Goal: Contribute content: Contribute content

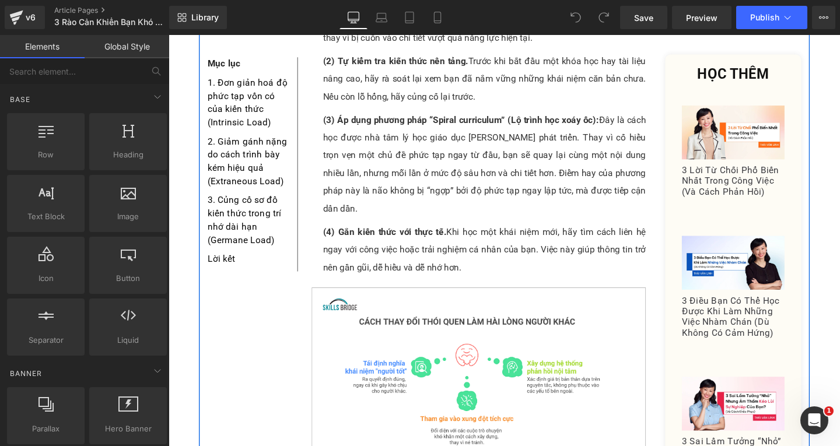
scroll to position [1283, 0]
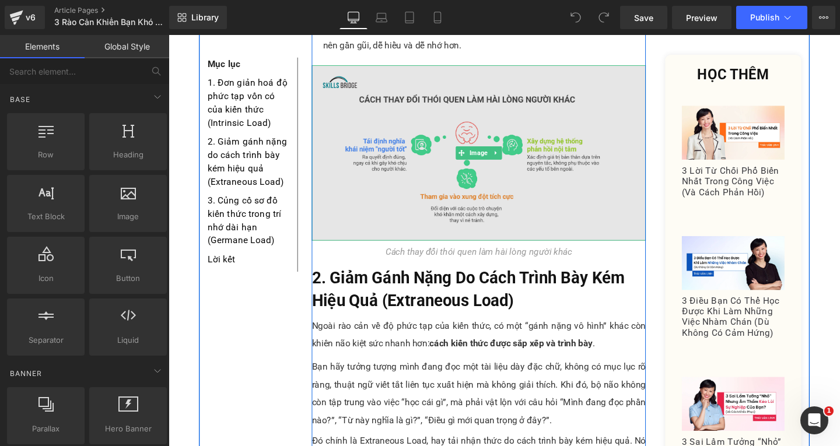
click at [462, 189] on img at bounding box center [494, 159] width 351 height 184
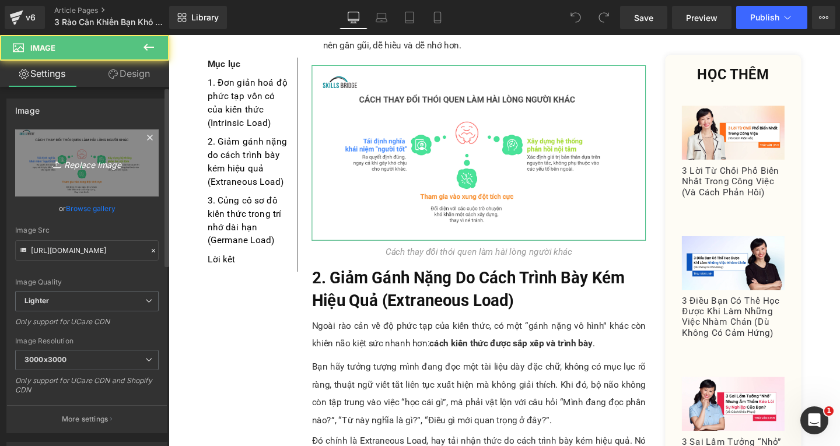
click at [124, 169] on icon "Replace Image" at bounding box center [86, 163] width 93 height 15
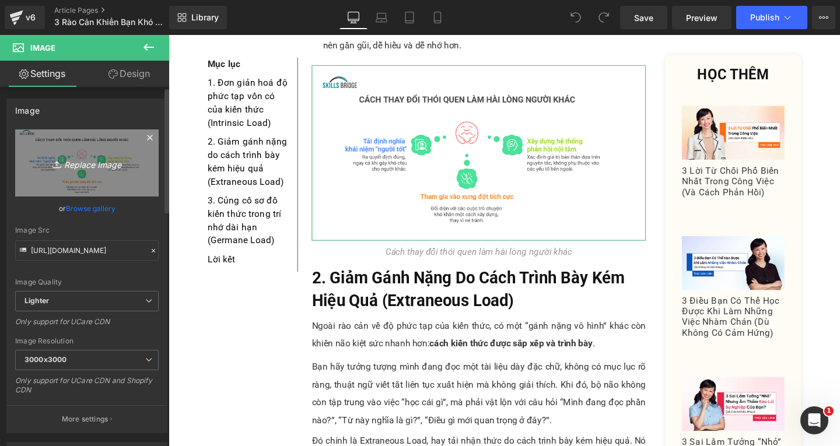
type input "C:\fakepath\MChau Draft (1).png"
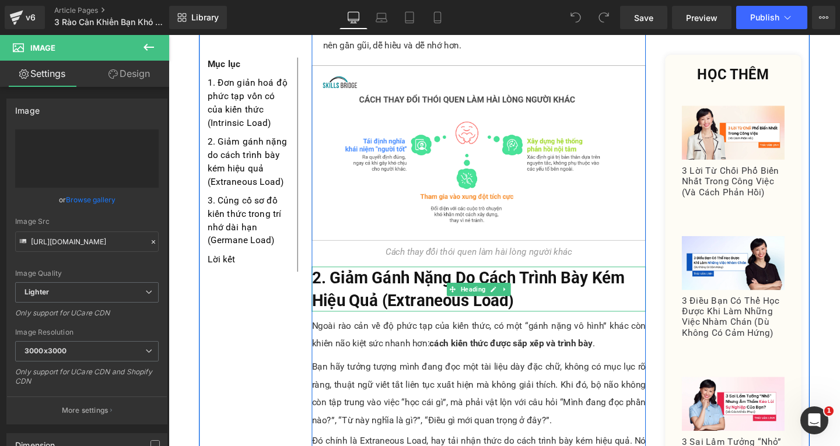
type input "[URL][DOMAIN_NAME]"
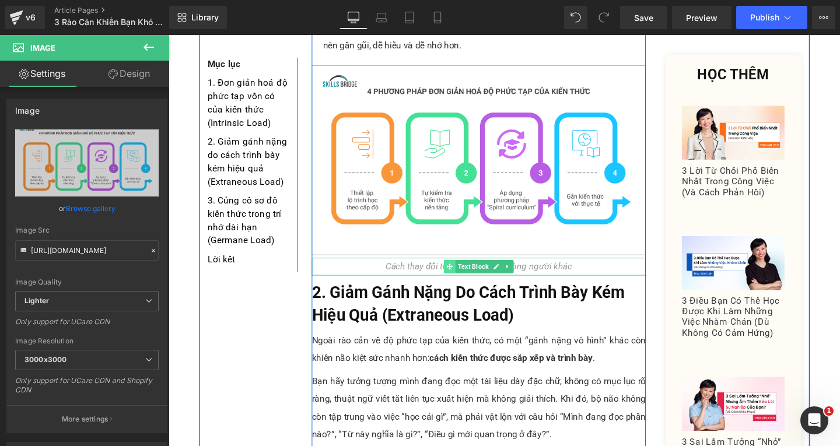
click at [458, 272] on span at bounding box center [464, 279] width 12 height 14
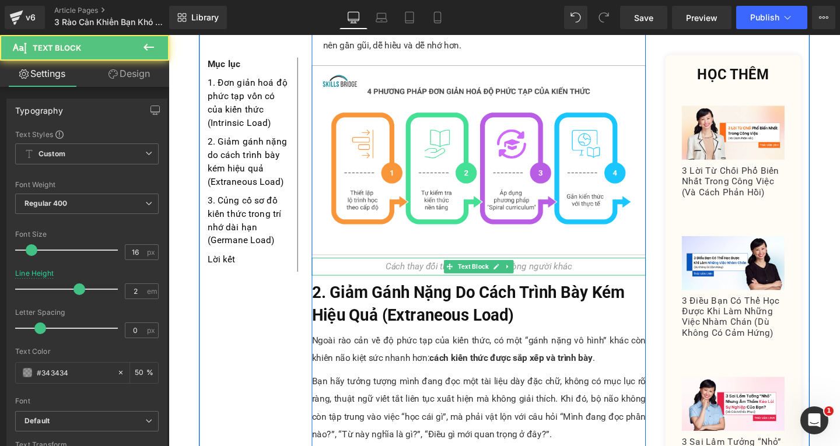
click at [426, 273] on icon "Cách thay đổi thói quen làm hài lòng người khác" at bounding box center [495, 278] width 196 height 11
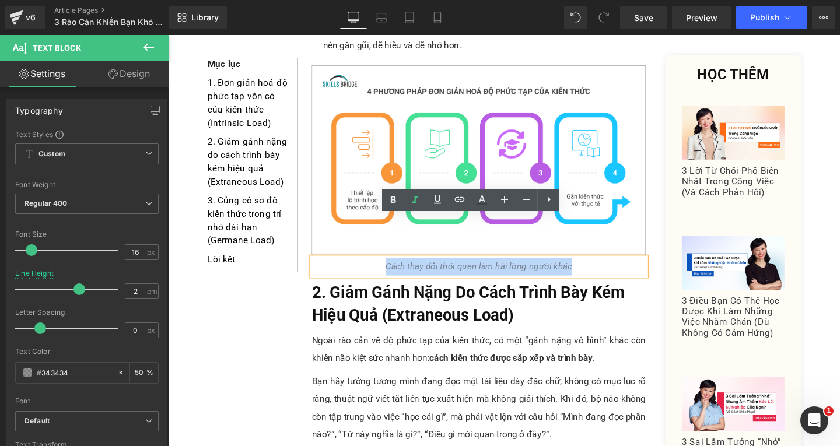
drag, startPoint x: 384, startPoint y: 234, endPoint x: 603, endPoint y: 235, distance: 218.7
click at [603, 269] on div "Cách thay đổi thói quen làm hài lòng người khác" at bounding box center [494, 278] width 351 height 19
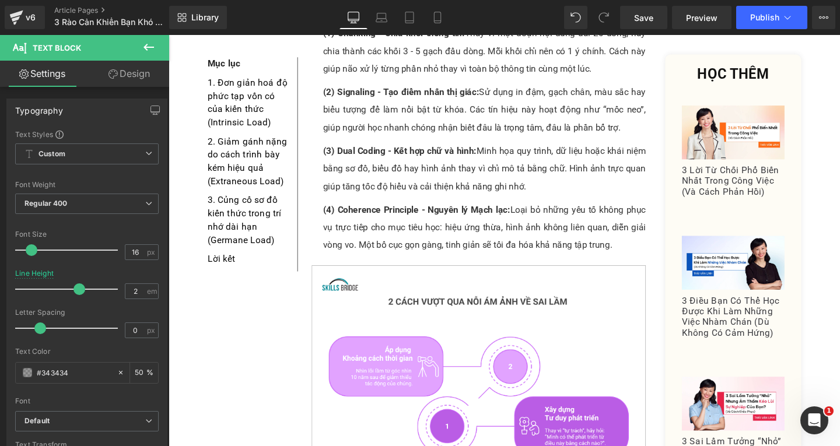
scroll to position [2158, 0]
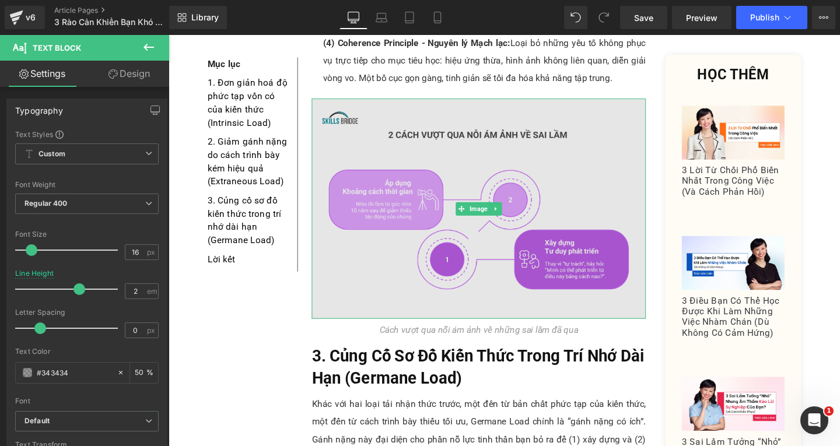
click at [444, 236] on img at bounding box center [494, 217] width 351 height 231
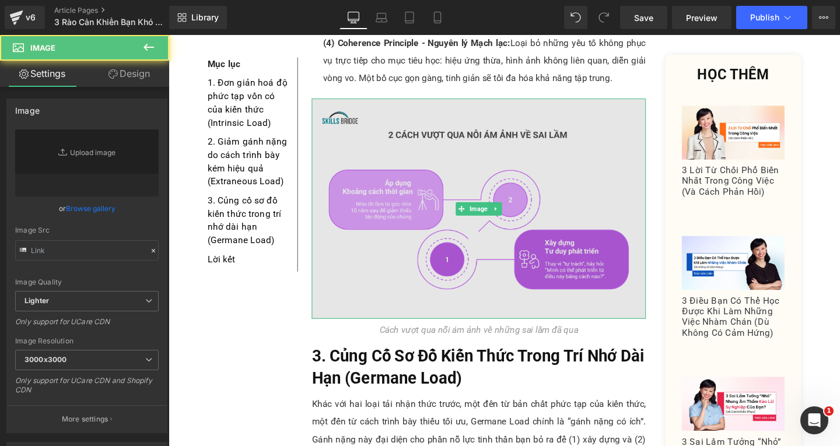
type input "[URL][DOMAIN_NAME]"
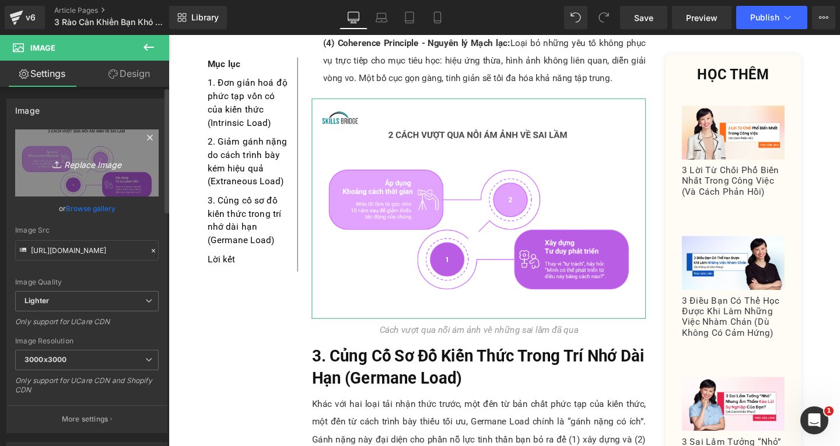
click at [103, 171] on link "Replace Image" at bounding box center [86, 162] width 143 height 67
type input "C:\fakepath\MChau Draft (2).png"
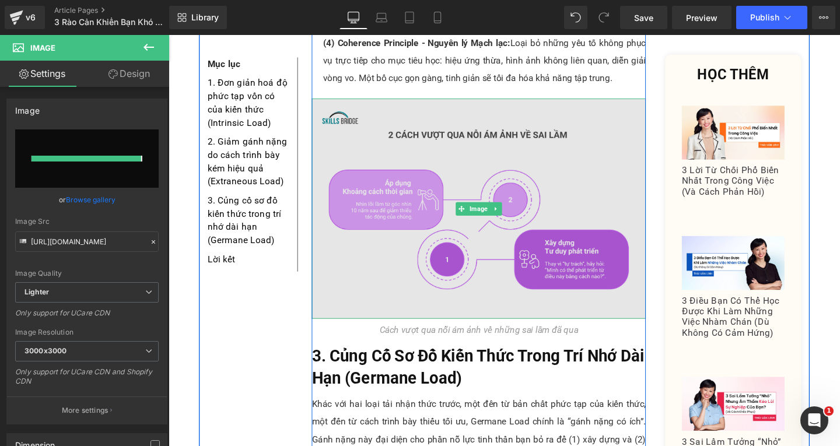
type input "[URL][DOMAIN_NAME]"
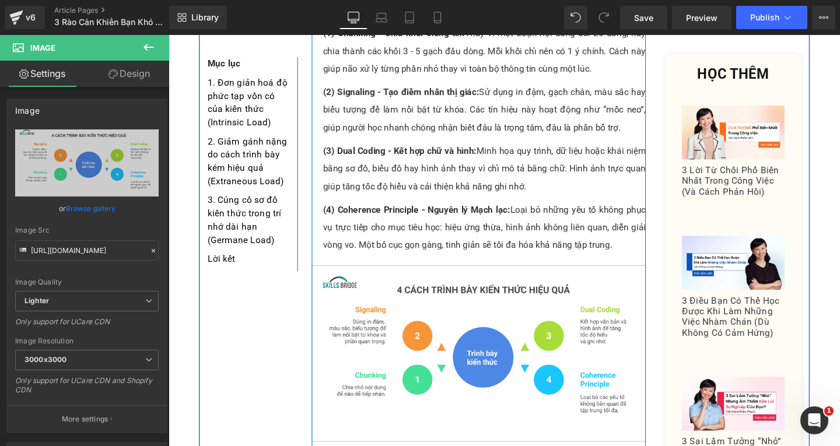
scroll to position [2099, 0]
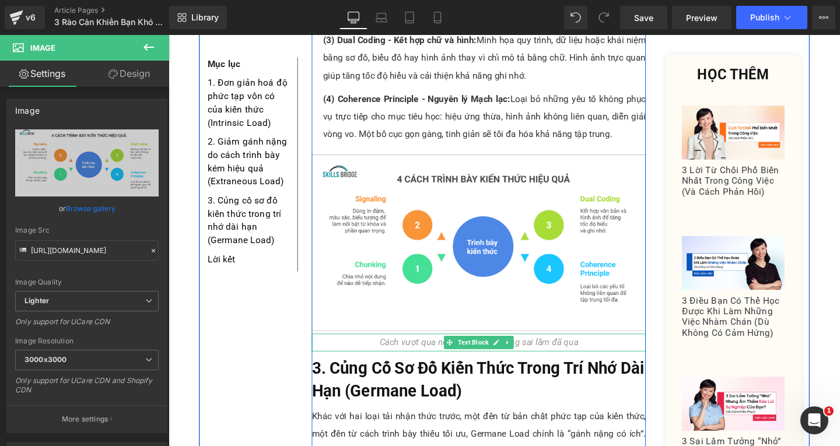
click at [587, 352] on icon "Cách vượt qua nỗi ám ảnh về những sai lầm đã qua" at bounding box center [494, 357] width 209 height 11
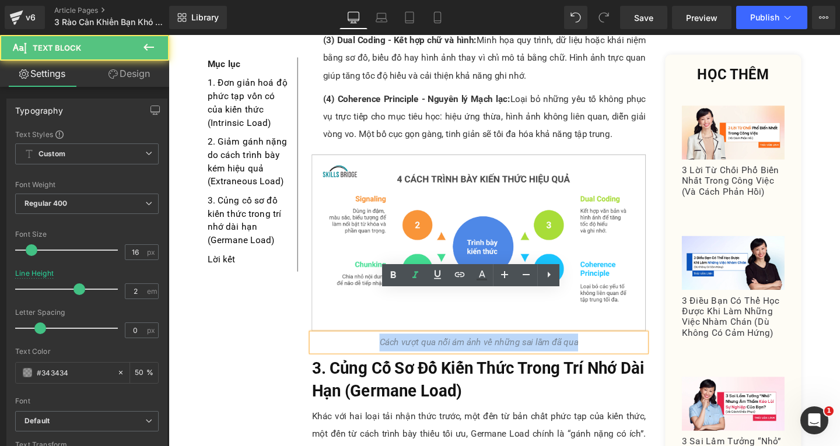
drag, startPoint x: 385, startPoint y: 314, endPoint x: 611, endPoint y: 312, distance: 226.3
click at [611, 349] on div "Cách vượt qua nỗi ám ảnh về những sai lầm đã qua" at bounding box center [494, 358] width 351 height 19
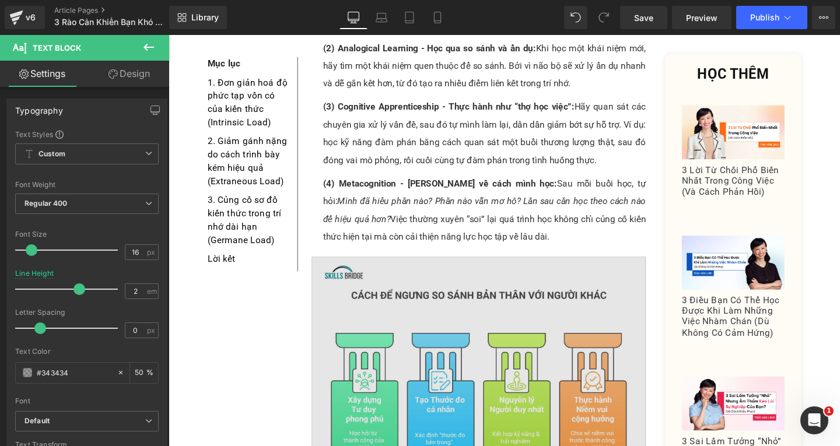
scroll to position [2974, 0]
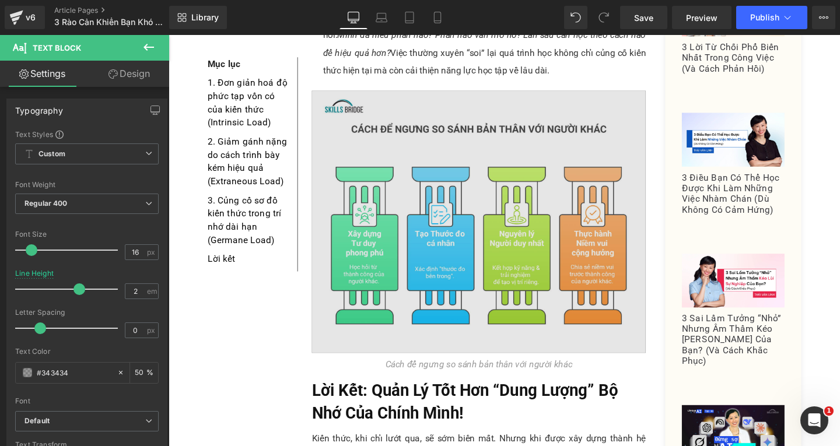
click at [464, 243] on img at bounding box center [494, 231] width 351 height 276
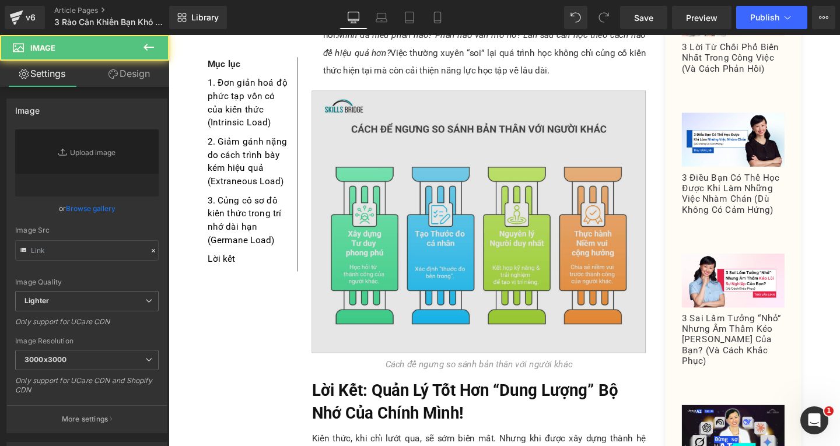
type input "[URL][DOMAIN_NAME]"
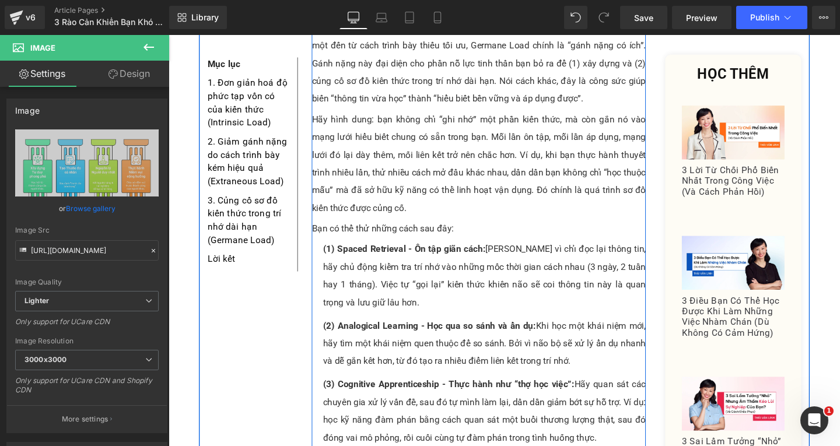
scroll to position [2857, 0]
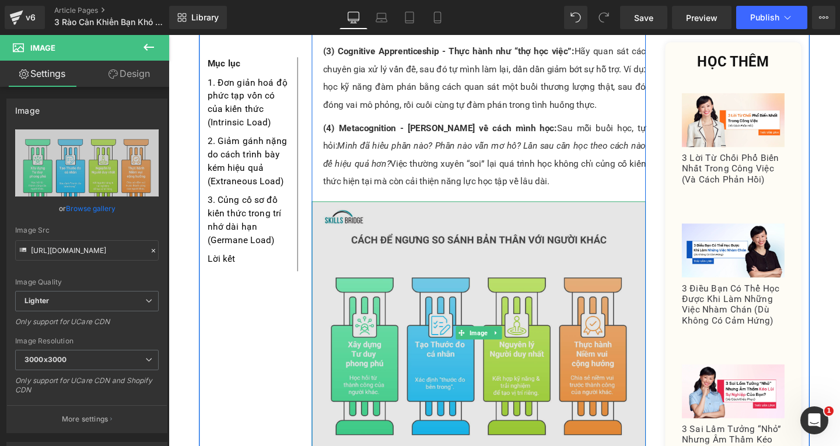
click at [430, 282] on img at bounding box center [494, 348] width 351 height 276
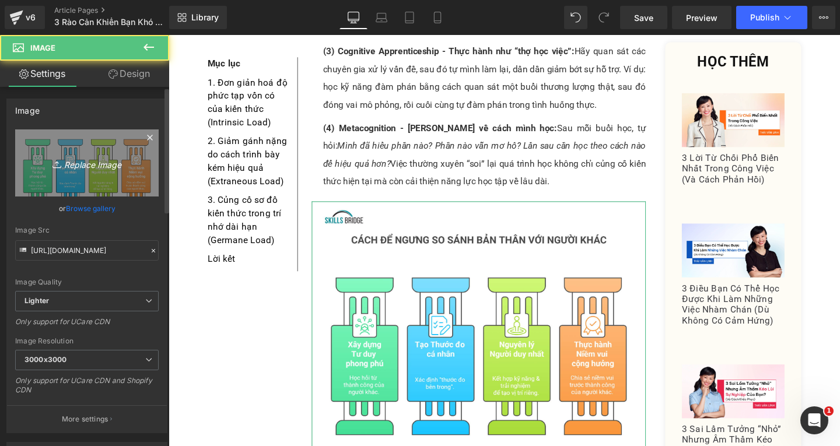
click at [127, 171] on link "Replace Image" at bounding box center [86, 162] width 143 height 67
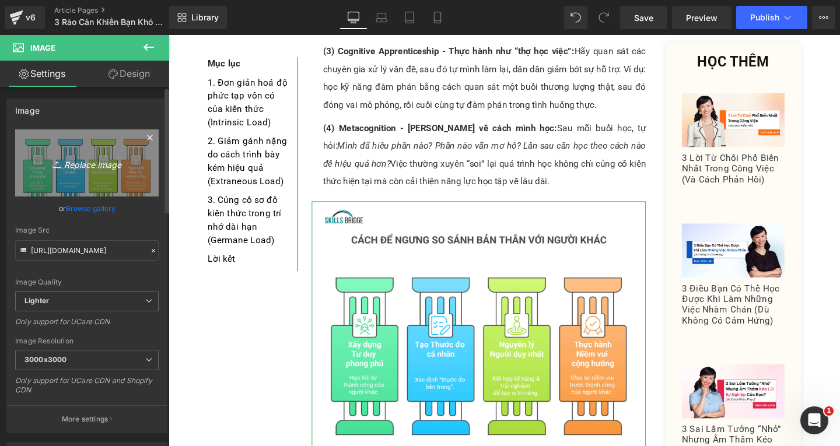
type input "C:\fakepath\MChau Draft (3).png"
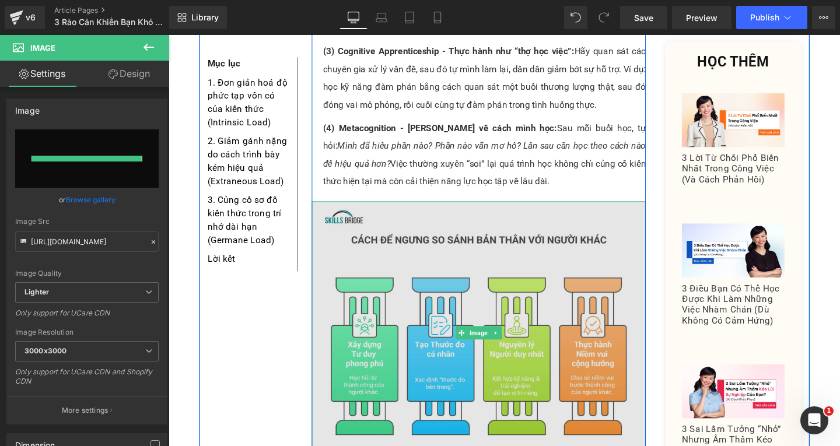
type input "[URL][DOMAIN_NAME]"
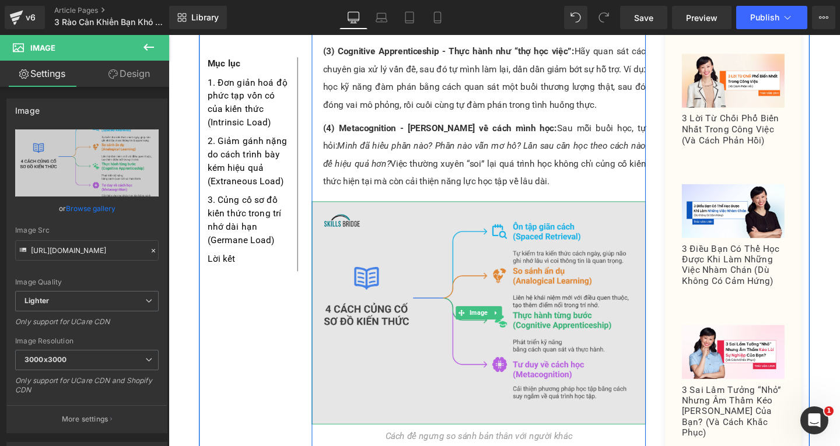
scroll to position [2916, 0]
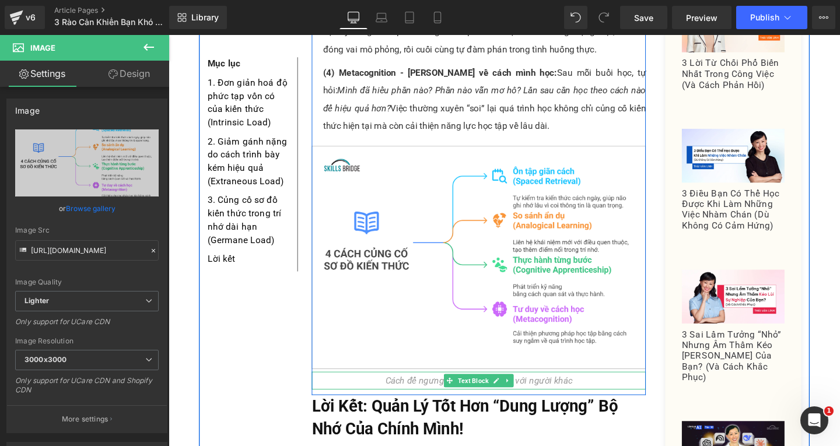
click at [606, 389] on div "Cách để ngưng so sánh bản thân với người khác" at bounding box center [494, 398] width 351 height 19
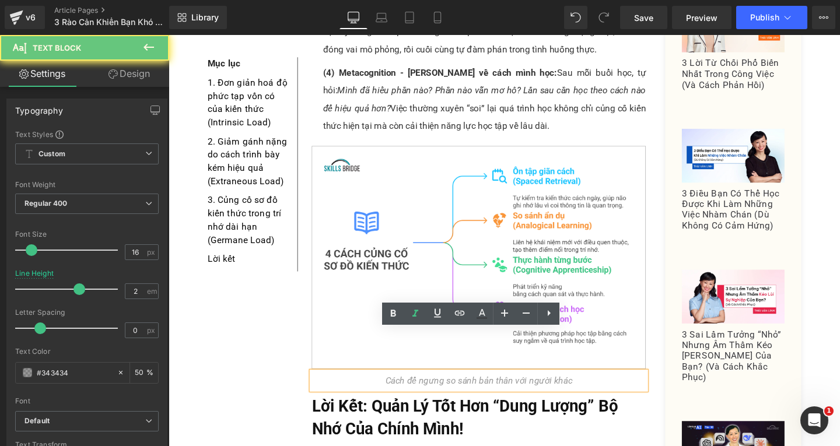
click at [603, 389] on div "Cách để ngưng so sánh bản thân với người khác" at bounding box center [494, 398] width 351 height 19
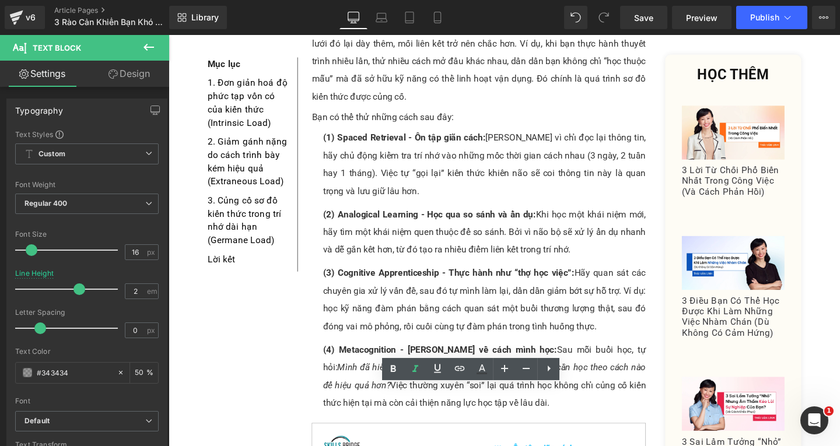
scroll to position [2857, 0]
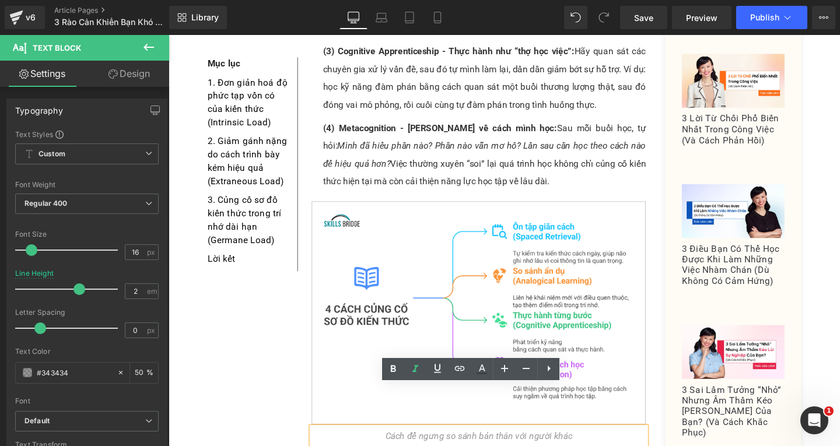
drag, startPoint x: 384, startPoint y: 411, endPoint x: 600, endPoint y: 414, distance: 216.4
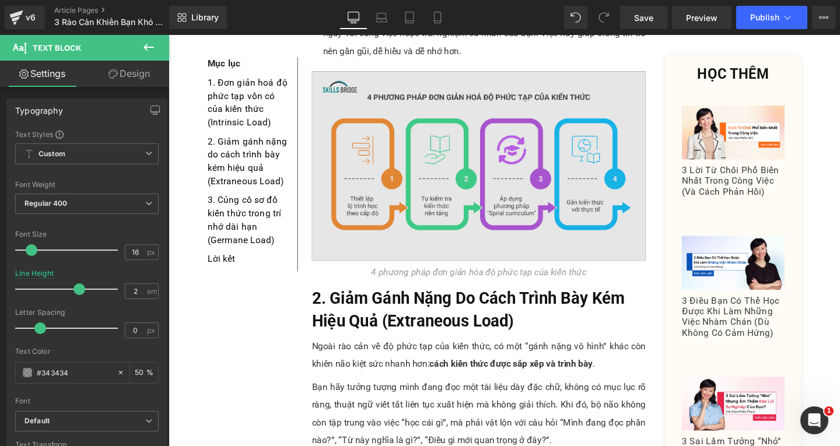
scroll to position [1160, 0]
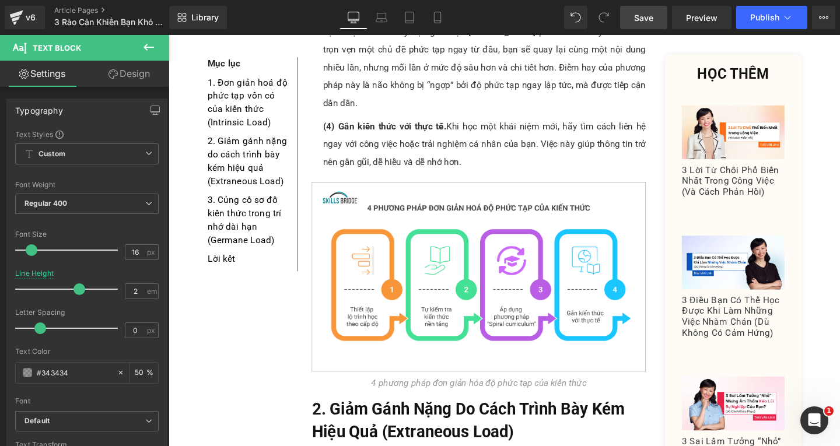
click at [650, 20] on span "Save" at bounding box center [643, 18] width 19 height 12
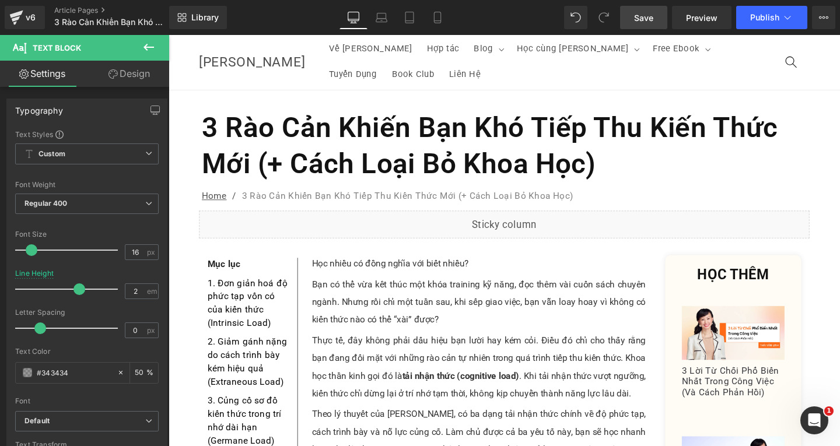
scroll to position [0, 0]
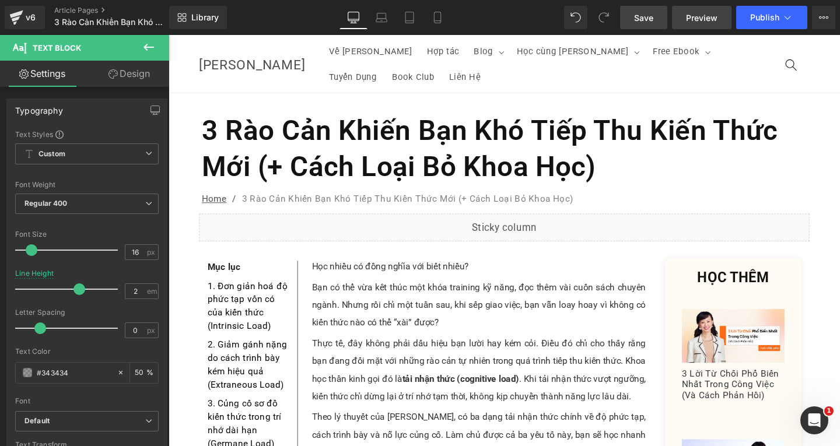
click at [689, 16] on span "Preview" at bounding box center [701, 18] width 31 height 12
click at [647, 17] on span "Save" at bounding box center [643, 18] width 19 height 12
click at [749, 21] on button "Publish" at bounding box center [771, 17] width 71 height 23
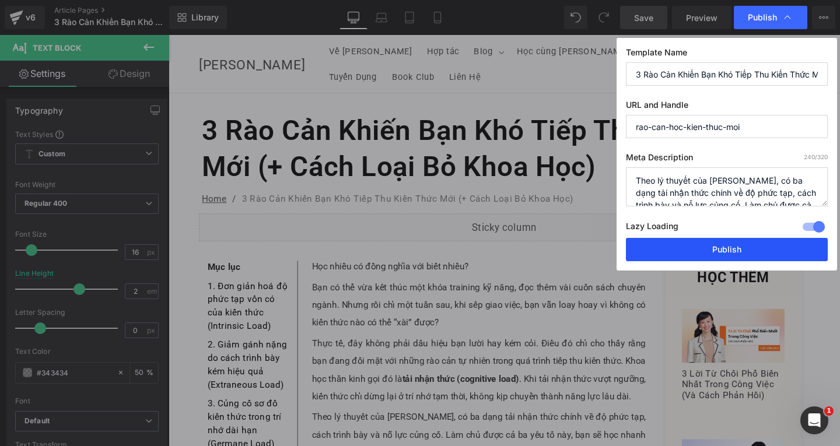
drag, startPoint x: 711, startPoint y: 253, endPoint x: 548, endPoint y: 230, distance: 164.9
click at [711, 253] on button "Publish" at bounding box center [727, 249] width 202 height 23
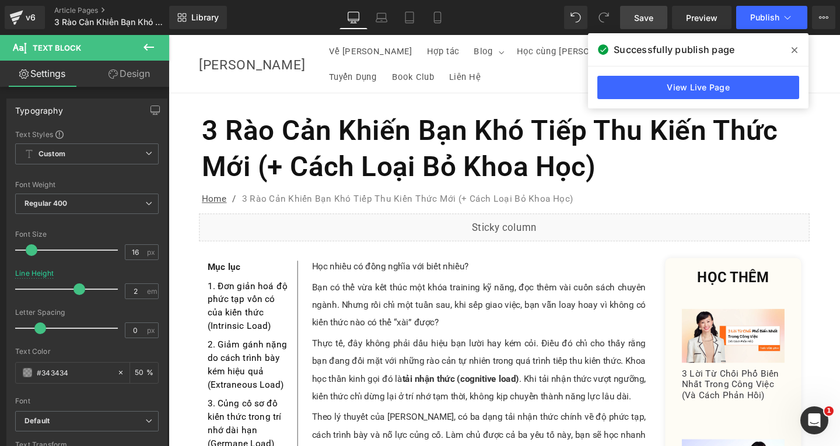
click at [641, 11] on link "Save" at bounding box center [643, 17] width 47 height 23
click at [641, 12] on span "Save" at bounding box center [643, 18] width 19 height 12
